Goal: Task Accomplishment & Management: Manage account settings

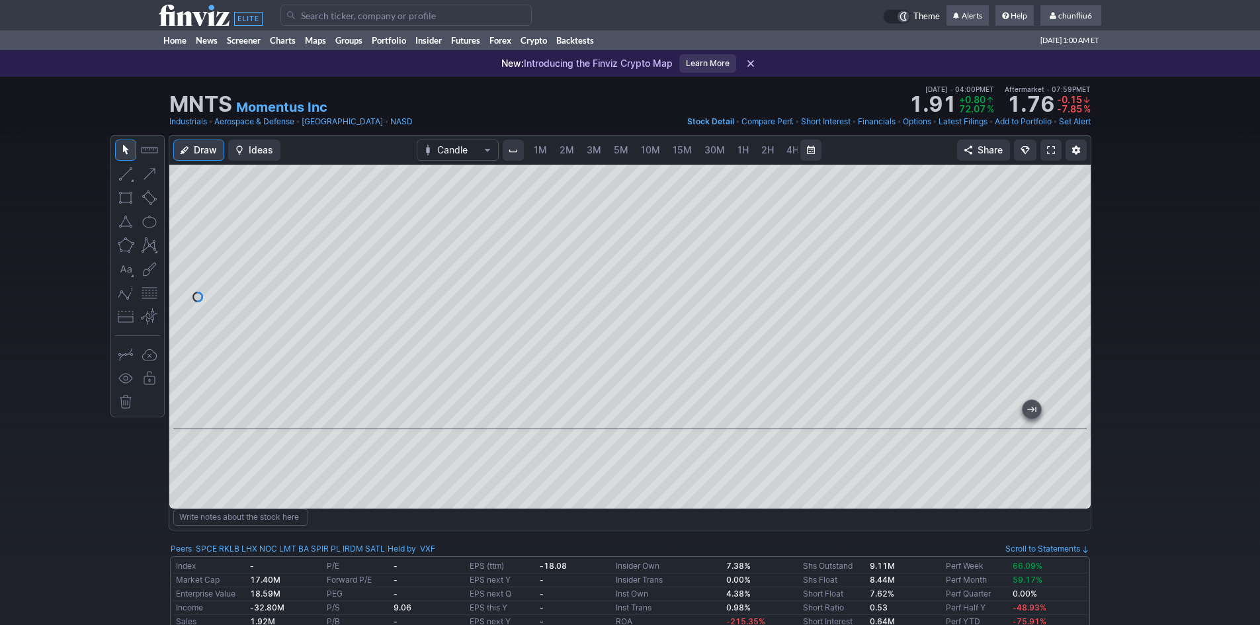
scroll to position [0, 71]
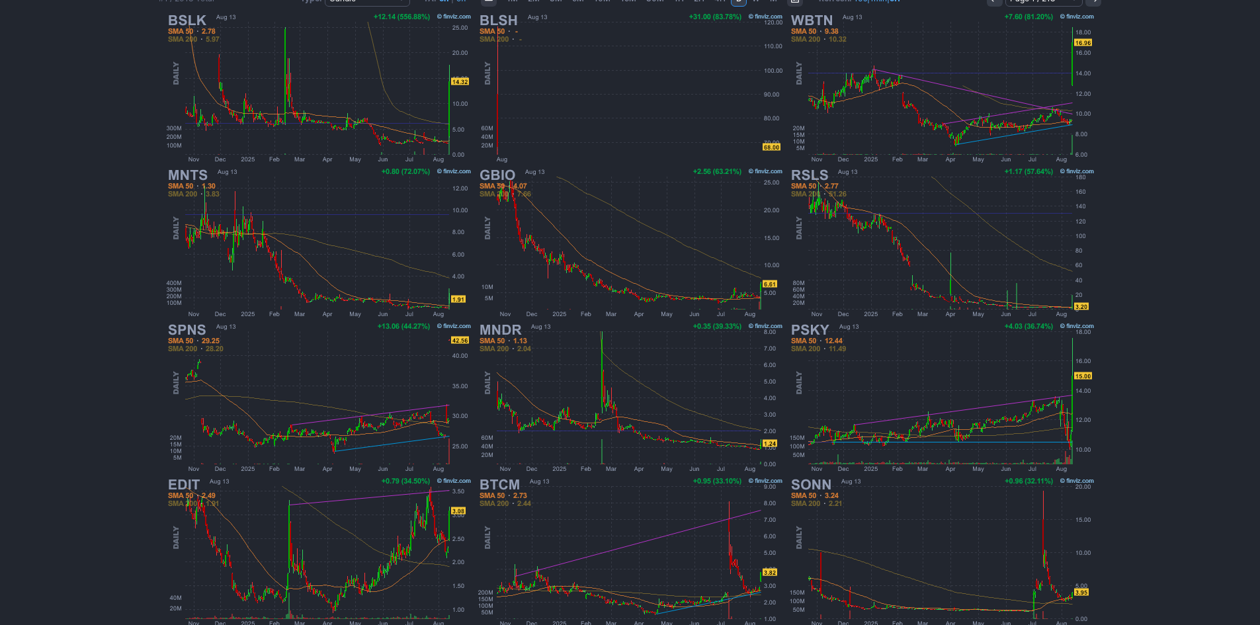
scroll to position [264, 0]
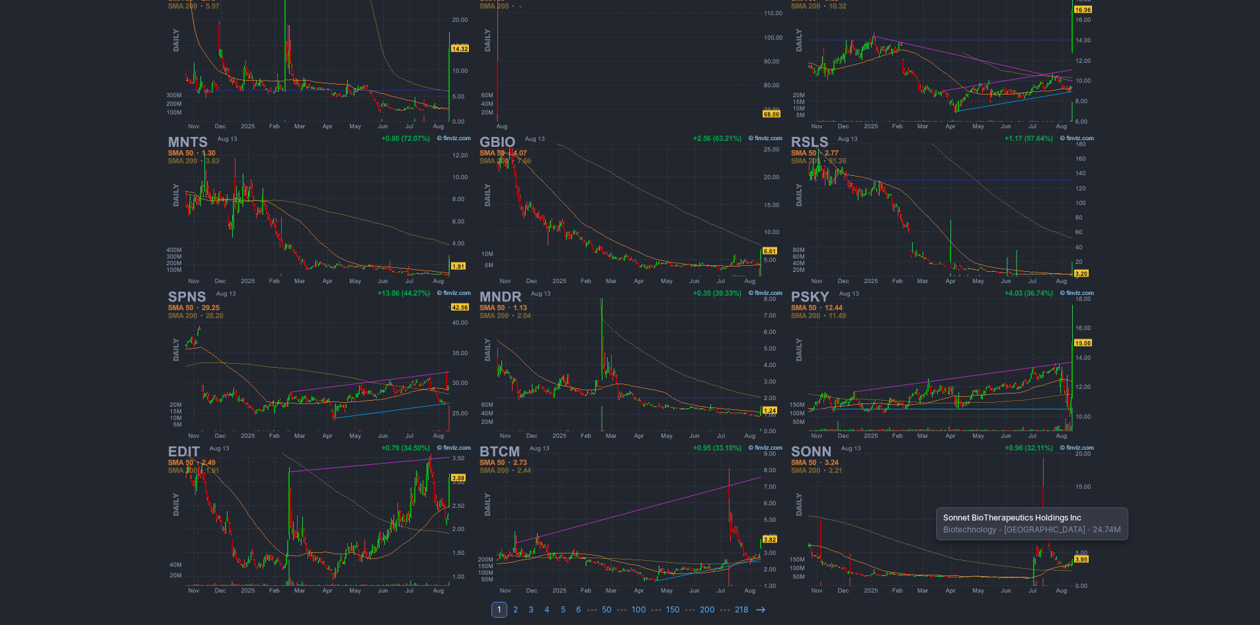
click at [929, 501] on img at bounding box center [941, 519] width 309 height 155
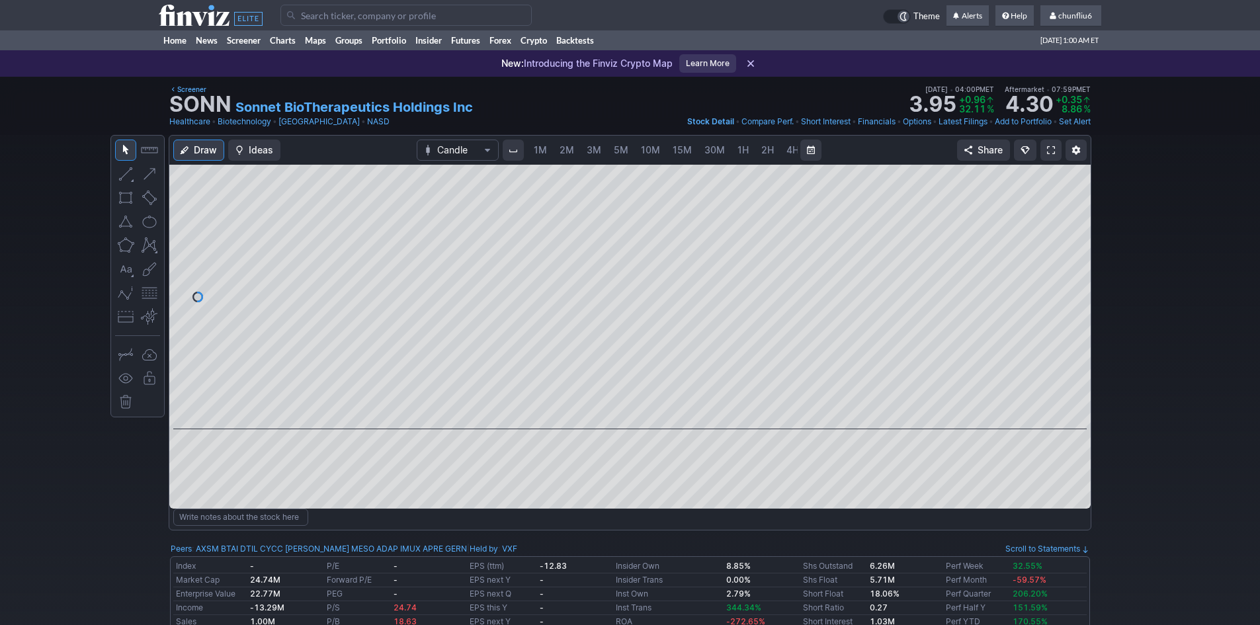
scroll to position [0, 71]
drag, startPoint x: 1076, startPoint y: 377, endPoint x: 1063, endPoint y: 313, distance: 64.8
click at [1066, 309] on div at bounding box center [1077, 293] width 28 height 231
drag, startPoint x: 1075, startPoint y: 339, endPoint x: 1063, endPoint y: 230, distance: 109.2
click at [1069, 210] on div at bounding box center [1077, 293] width 28 height 231
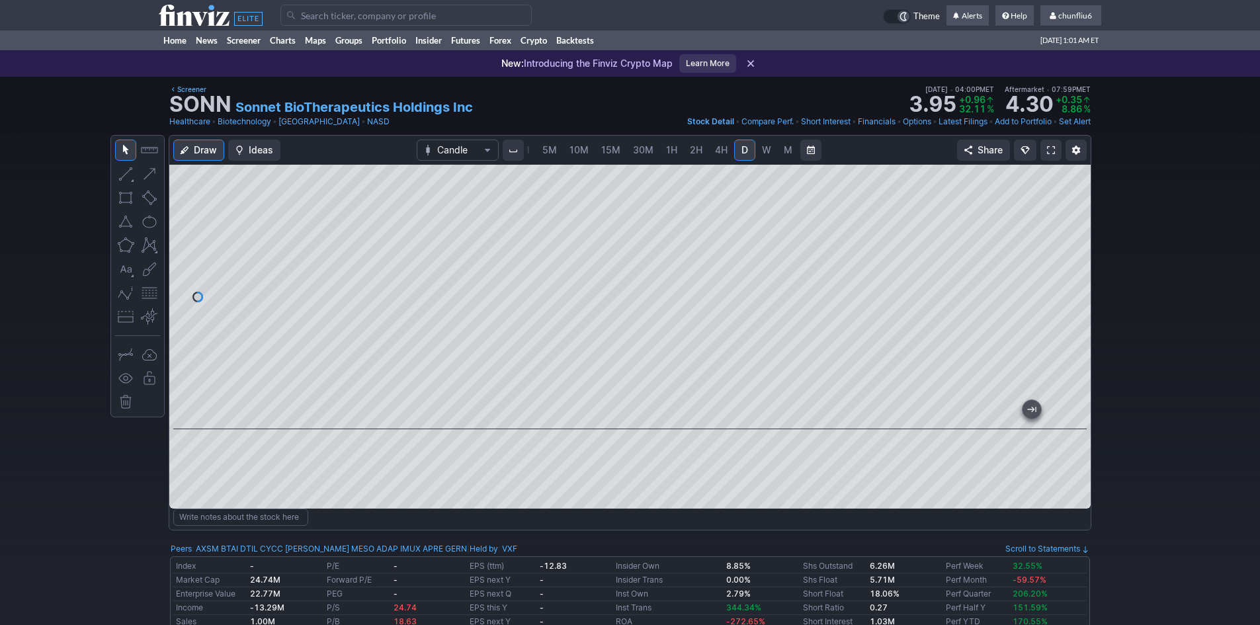
drag, startPoint x: 1081, startPoint y: 275, endPoint x: 1078, endPoint y: 327, distance: 51.7
click at [1078, 327] on div at bounding box center [1077, 293] width 28 height 231
drag, startPoint x: 891, startPoint y: 415, endPoint x: 1096, endPoint y: 395, distance: 205.3
click at [1085, 407] on div at bounding box center [629, 297] width 921 height 264
drag, startPoint x: 1066, startPoint y: 308, endPoint x: 1064, endPoint y: 362, distance: 53.6
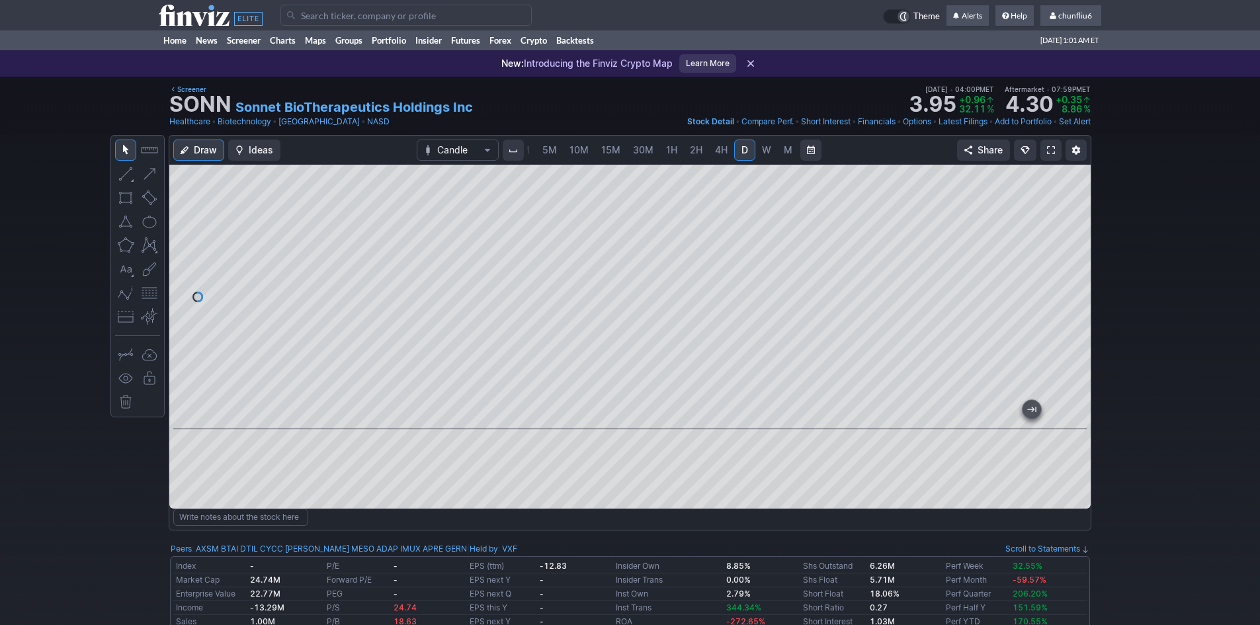
click at [1064, 362] on div at bounding box center [1077, 293] width 28 height 231
click at [696, 150] on span "2H" at bounding box center [696, 149] width 13 height 11
click at [1048, 149] on span at bounding box center [1051, 150] width 8 height 11
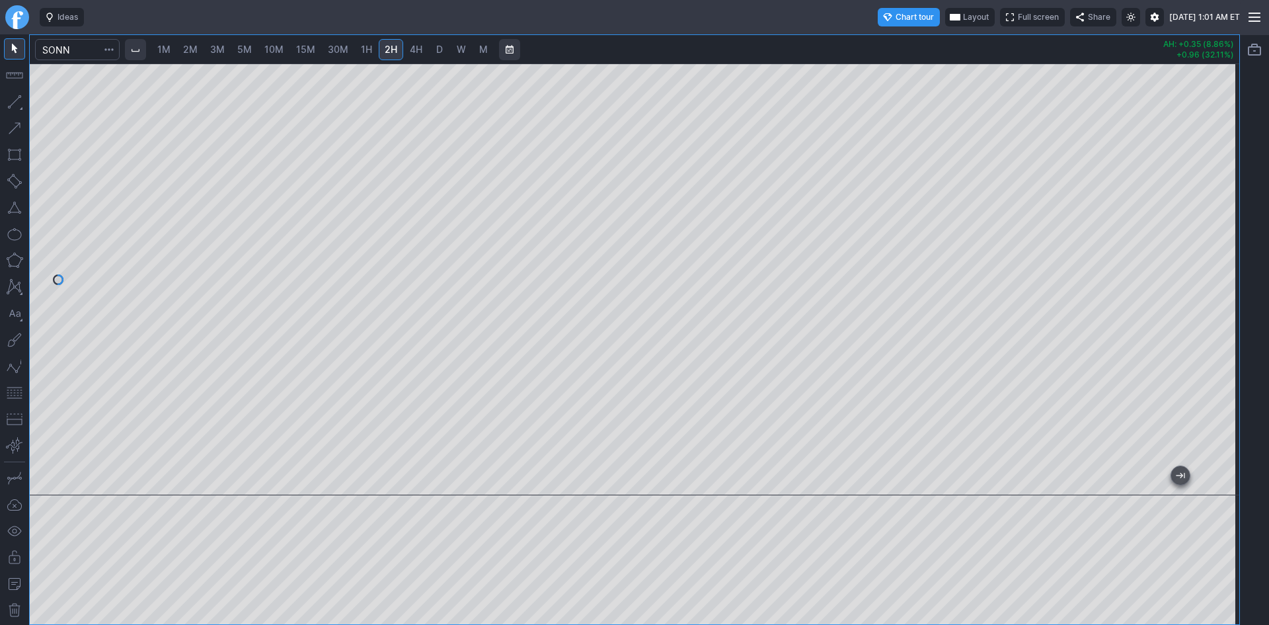
drag, startPoint x: 1217, startPoint y: 319, endPoint x: 1217, endPoint y: 223, distance: 95.9
click at [1217, 223] on div at bounding box center [1226, 276] width 28 height 399
click at [10, 393] on button "button" at bounding box center [14, 392] width 21 height 21
click at [716, 63] on div at bounding box center [635, 279] width 1210 height 432
click at [282, 44] on span "10M" at bounding box center [273, 49] width 19 height 11
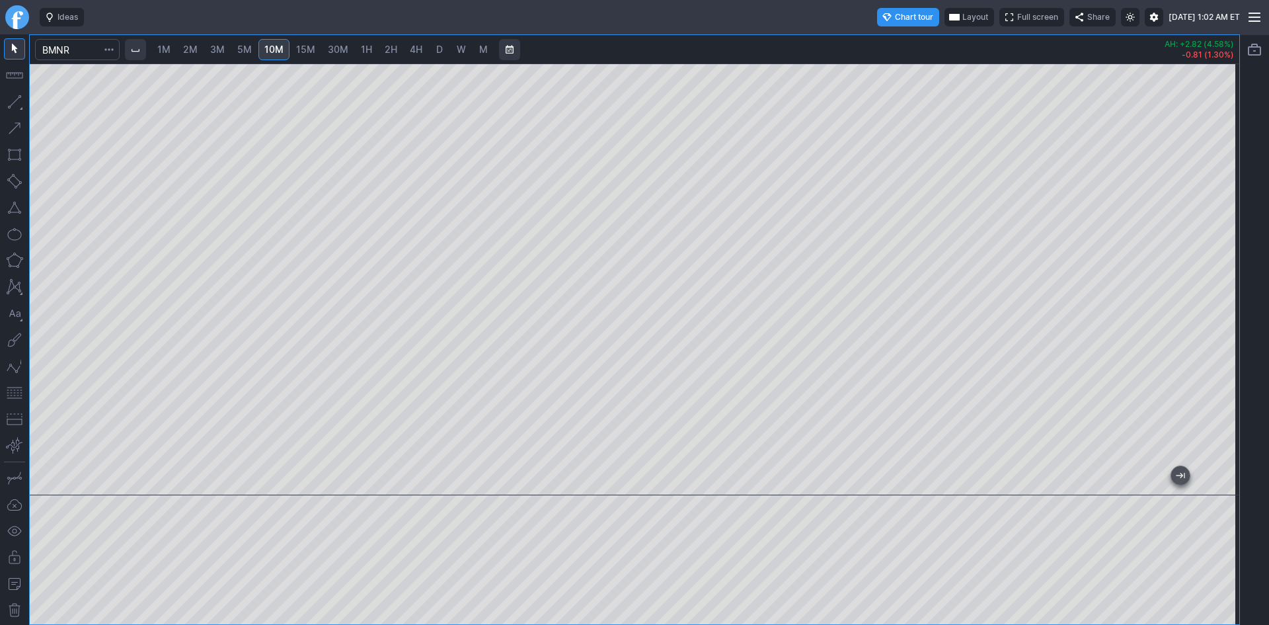
click at [350, 48] on link "30M" at bounding box center [338, 49] width 32 height 21
drag, startPoint x: 1225, startPoint y: 164, endPoint x: 1219, endPoint y: 214, distance: 50.5
click at [1219, 214] on div at bounding box center [1226, 276] width 28 height 399
drag, startPoint x: 1227, startPoint y: 225, endPoint x: 1217, endPoint y: 365, distance: 140.6
click at [1217, 365] on div at bounding box center [1226, 276] width 28 height 399
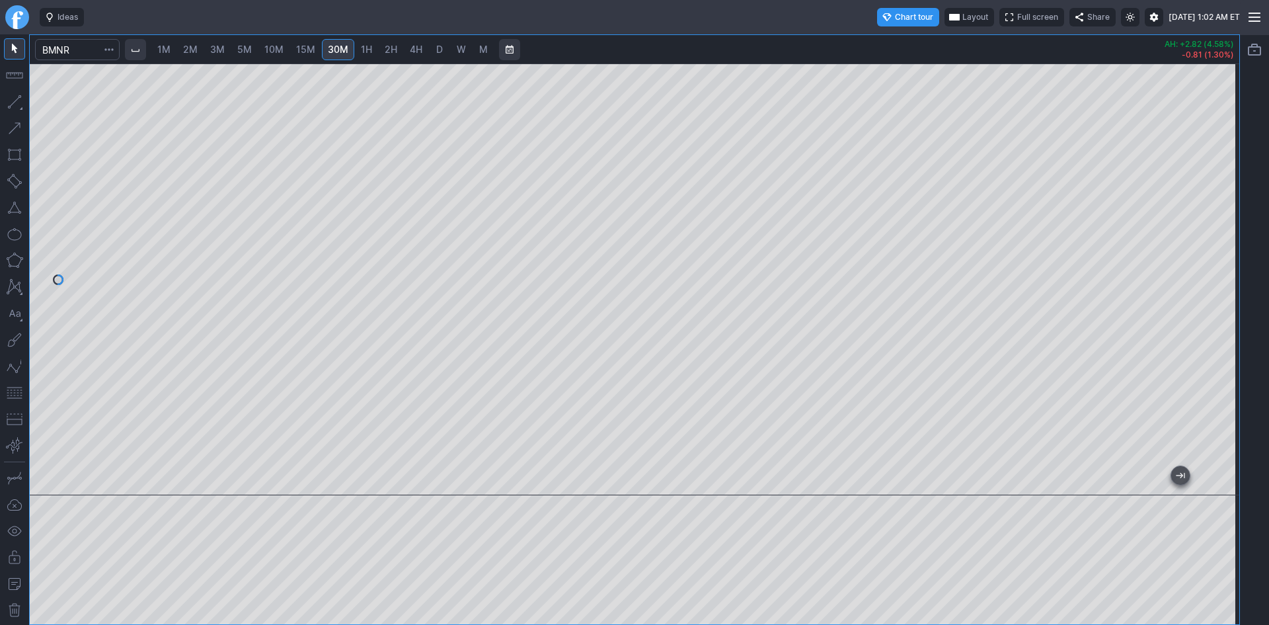
drag, startPoint x: 1223, startPoint y: 262, endPoint x: 1213, endPoint y: 115, distance: 147.7
click at [1226, 96] on div at bounding box center [1226, 276] width 28 height 399
click at [443, 47] on span "D" at bounding box center [439, 49] width 7 height 11
click at [13, 387] on button "button" at bounding box center [14, 392] width 21 height 21
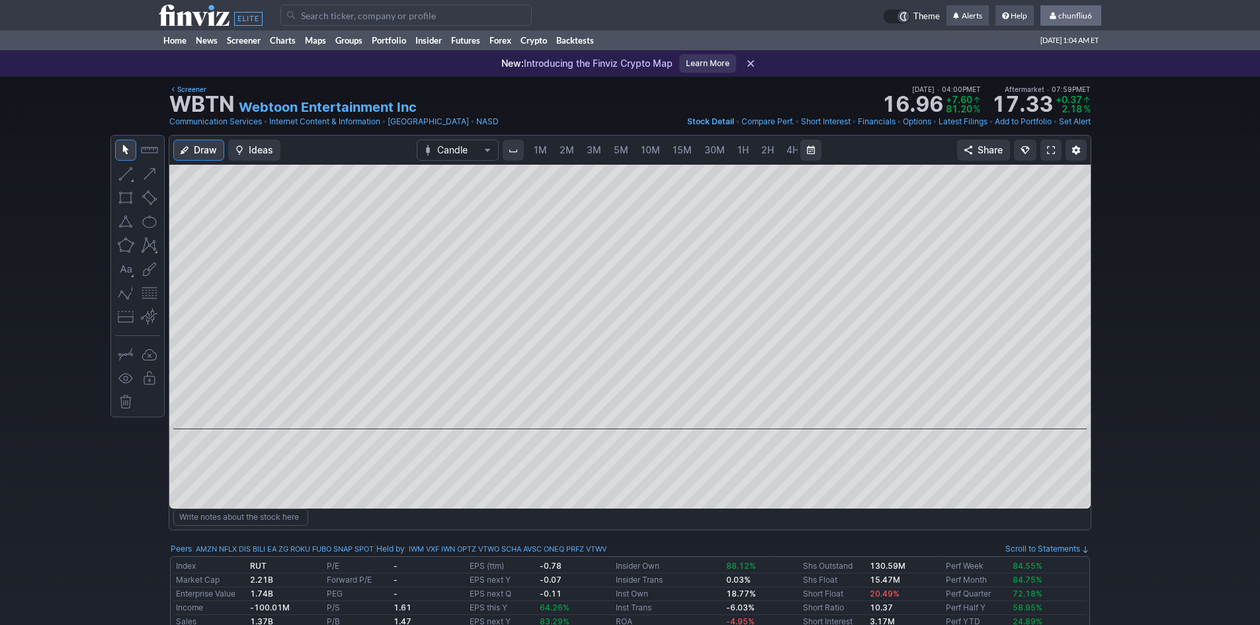
scroll to position [0, 71]
click at [1074, 17] on span "chunfliu6" at bounding box center [1075, 16] width 34 height 10
click at [1058, 97] on link "Sign Out" at bounding box center [1064, 97] width 74 height 21
click at [1057, 95] on link "Sign Out" at bounding box center [1064, 97] width 74 height 21
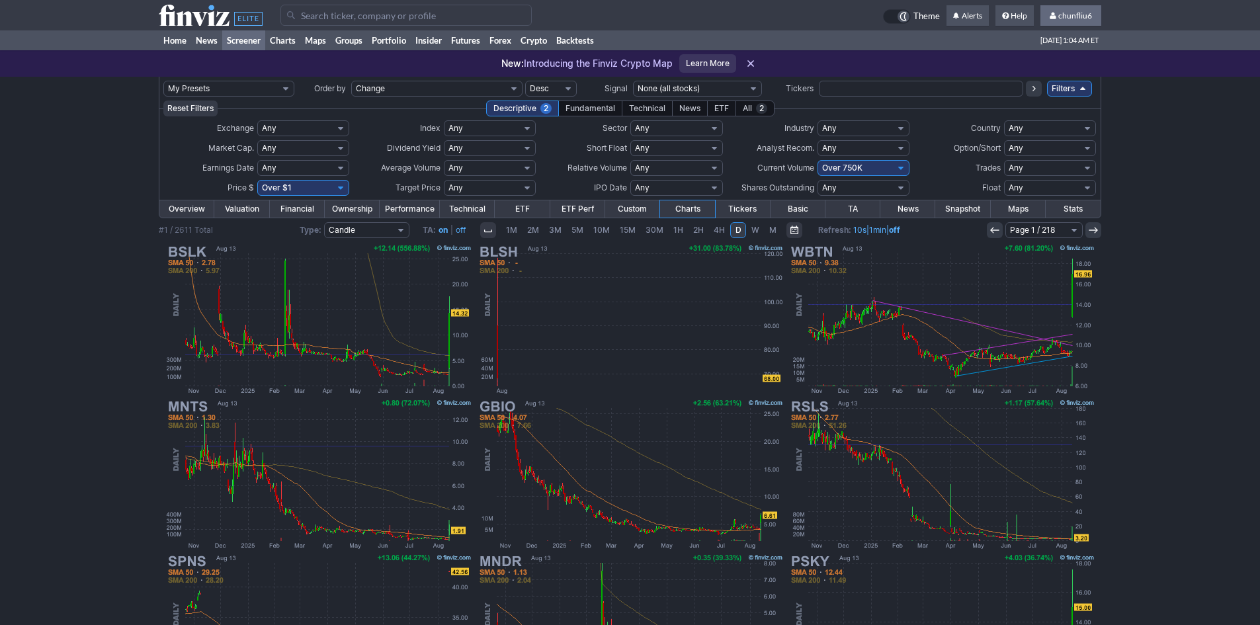
click at [1072, 14] on span "chunfliu6" at bounding box center [1075, 16] width 34 height 10
click at [1050, 95] on link "Sign Out" at bounding box center [1064, 97] width 74 height 21
